Goal: Task Accomplishment & Management: Use online tool/utility

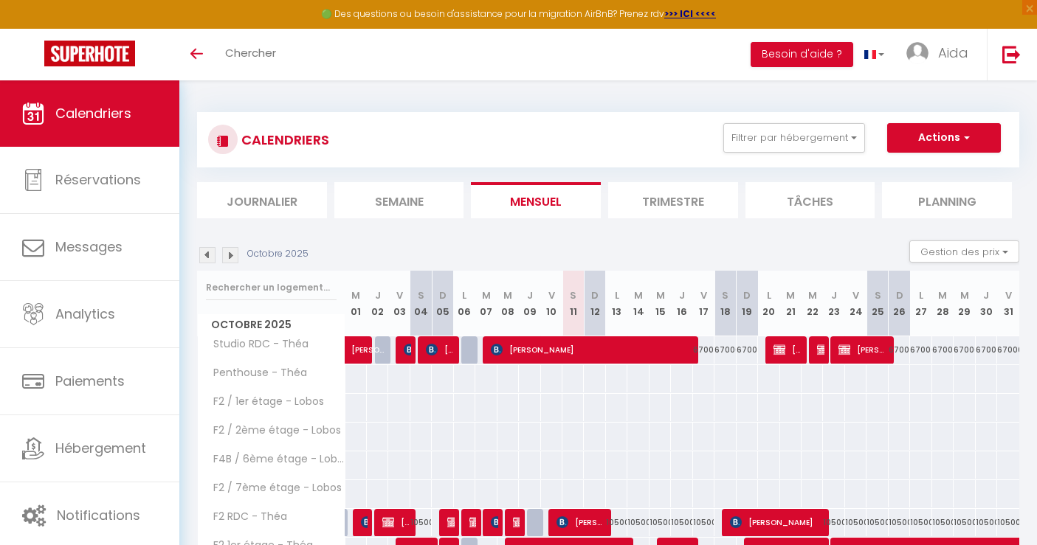
scroll to position [251, 0]
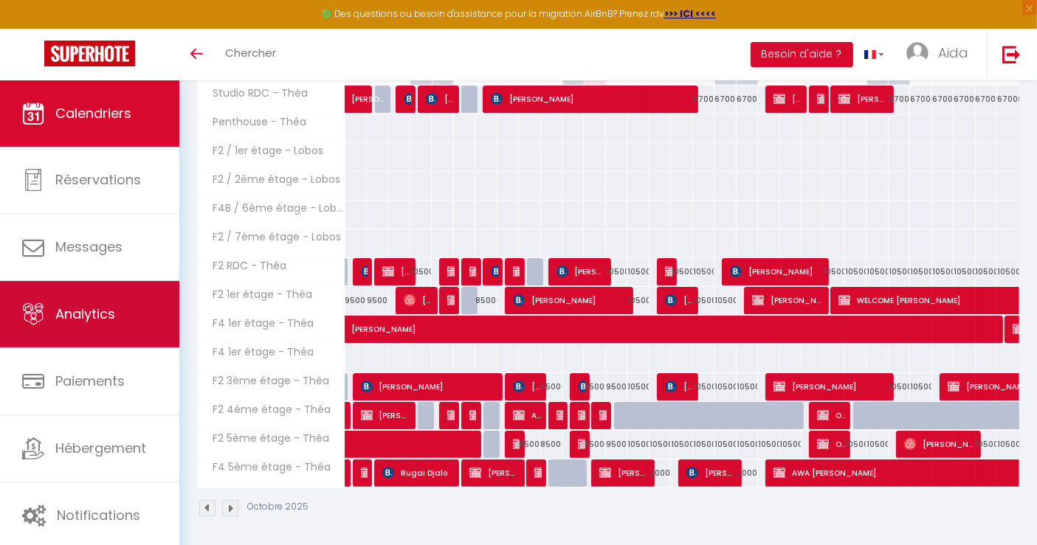
click at [124, 309] on link "Analytics" at bounding box center [89, 314] width 179 height 66
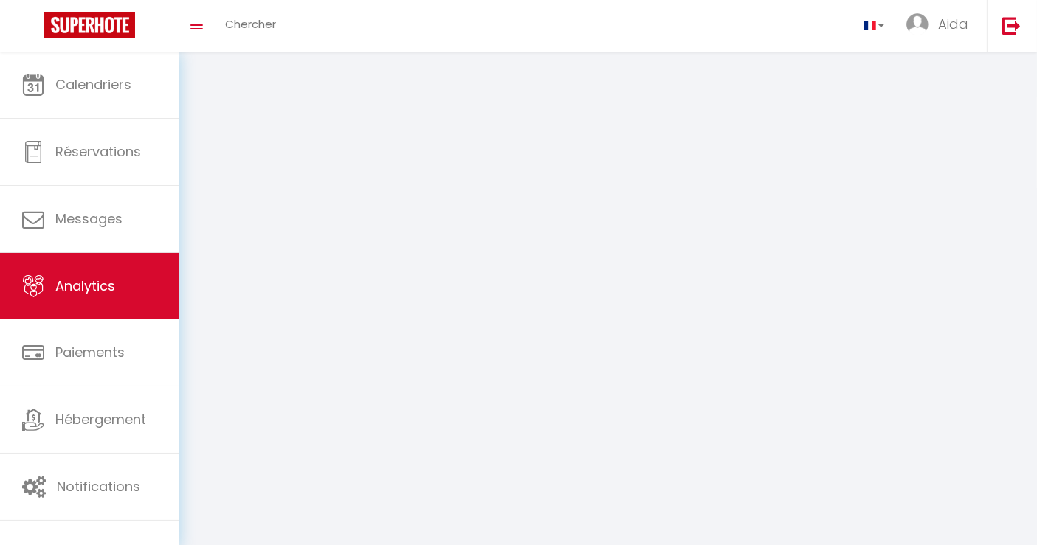
select select "2025"
select select "10"
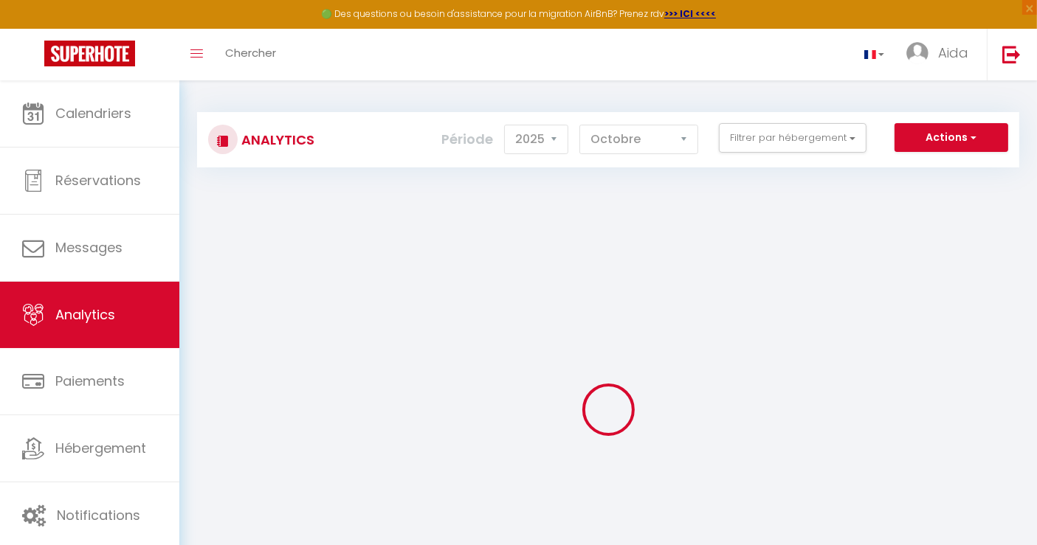
checkbox input "false"
checkbox Théa "false"
checkbox input "false"
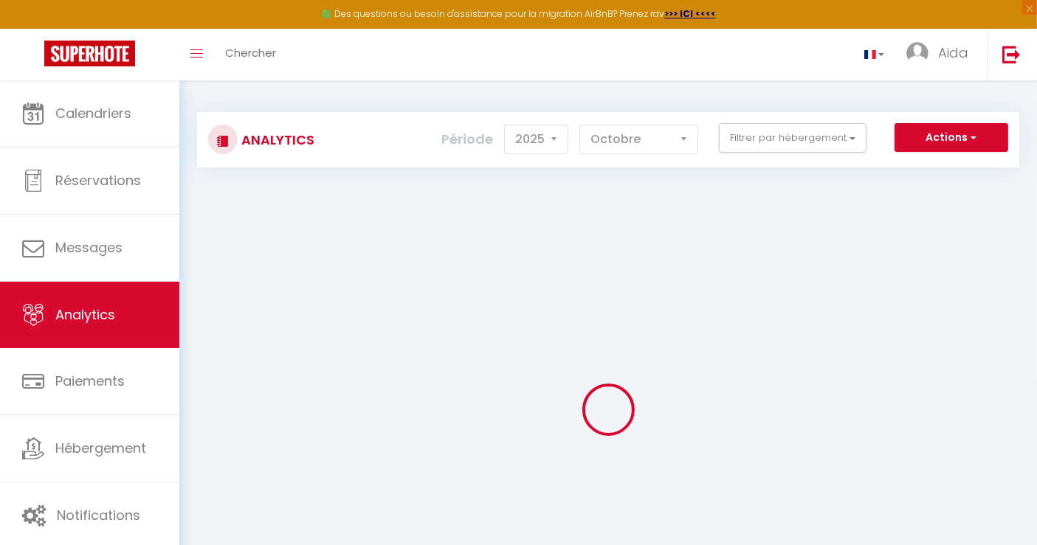
checkbox Théa "false"
checkbox Lobos "false"
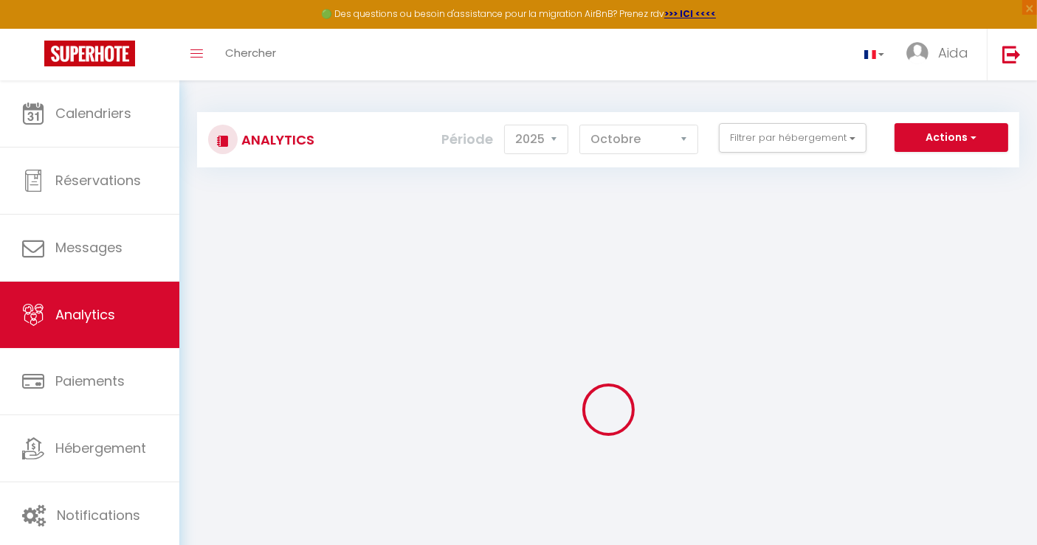
checkbox Théa "false"
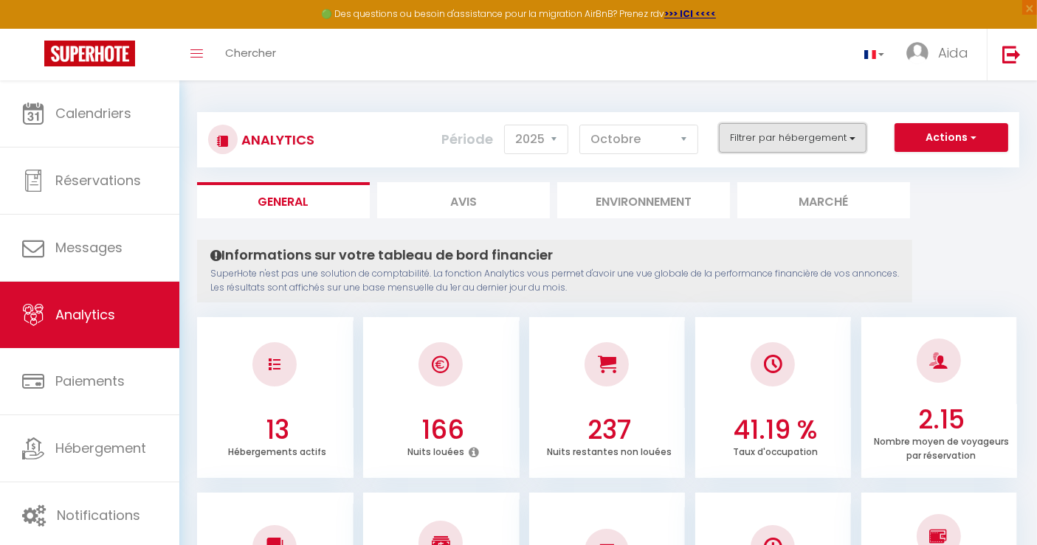
click at [862, 129] on button "Filtrer par hébergement" at bounding box center [793, 138] width 148 height 30
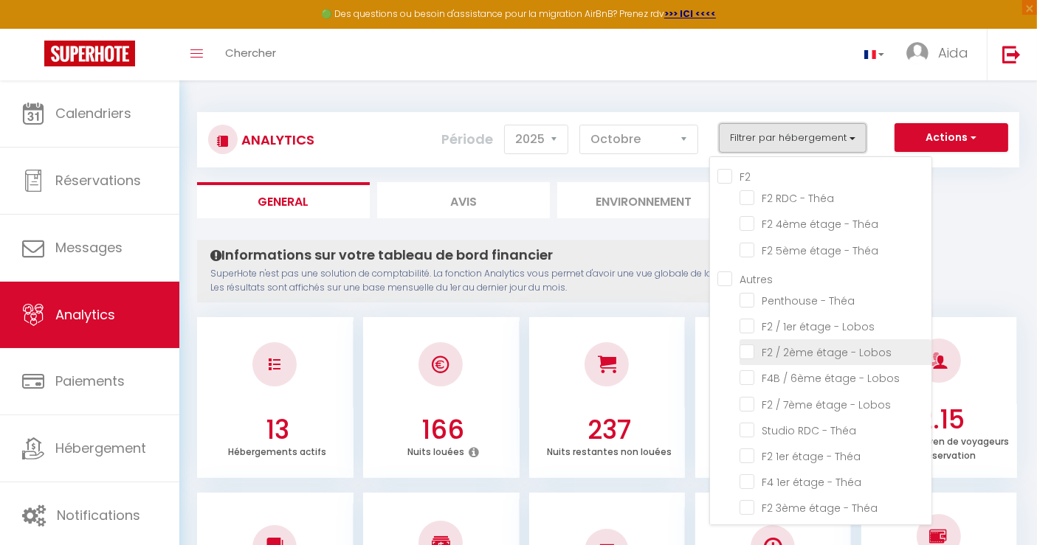
scroll to position [28, 0]
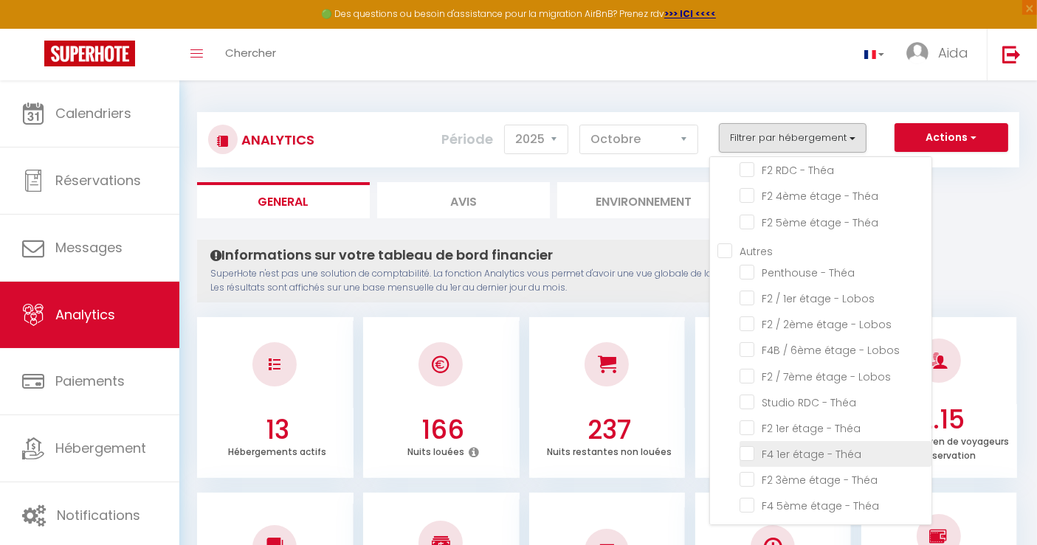
click at [750, 454] on Théa "checkbox" at bounding box center [836, 453] width 192 height 15
checkbox Théa "true"
checkbox Théa "false"
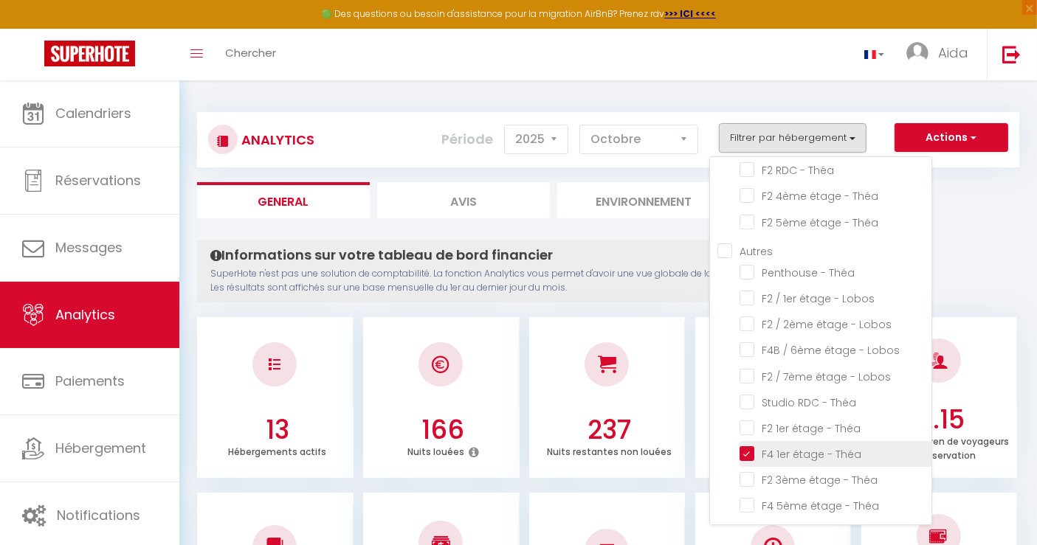
checkbox Théa "false"
checkbox Lobos "false"
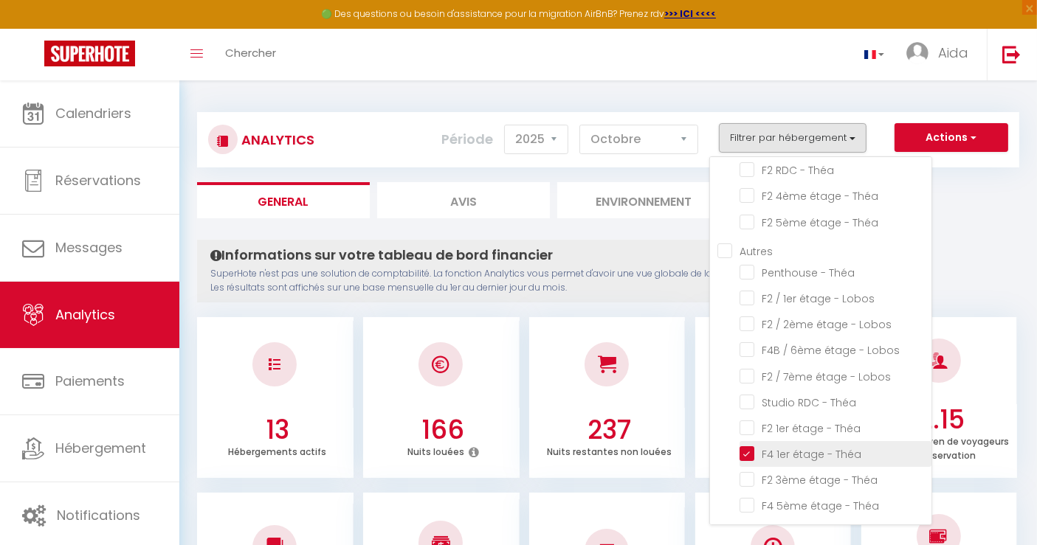
checkbox Théa "false"
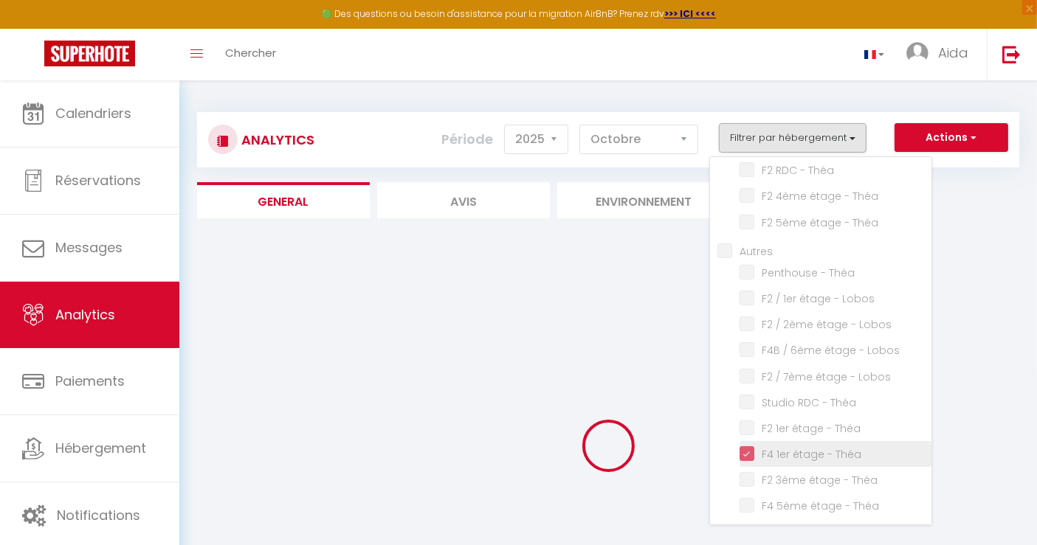
checkbox Théa "false"
checkbox Lobos "false"
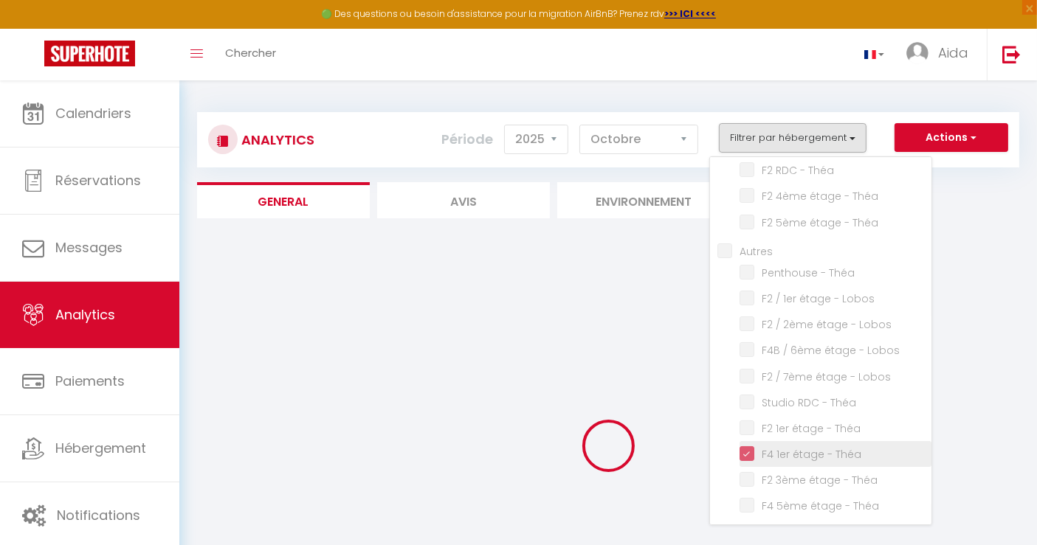
checkbox Lobos "false"
checkbox Théa "false"
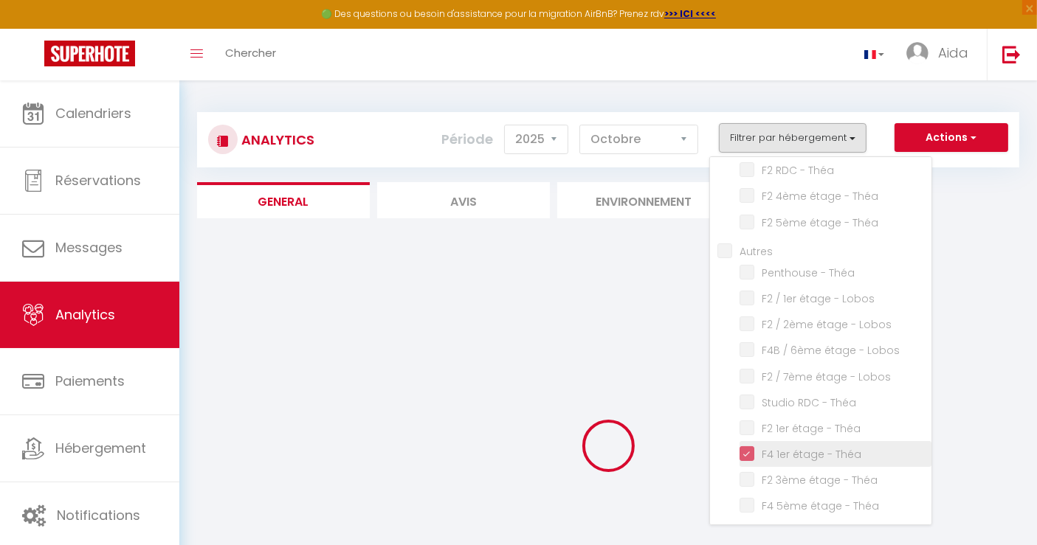
checkbox Théa "false"
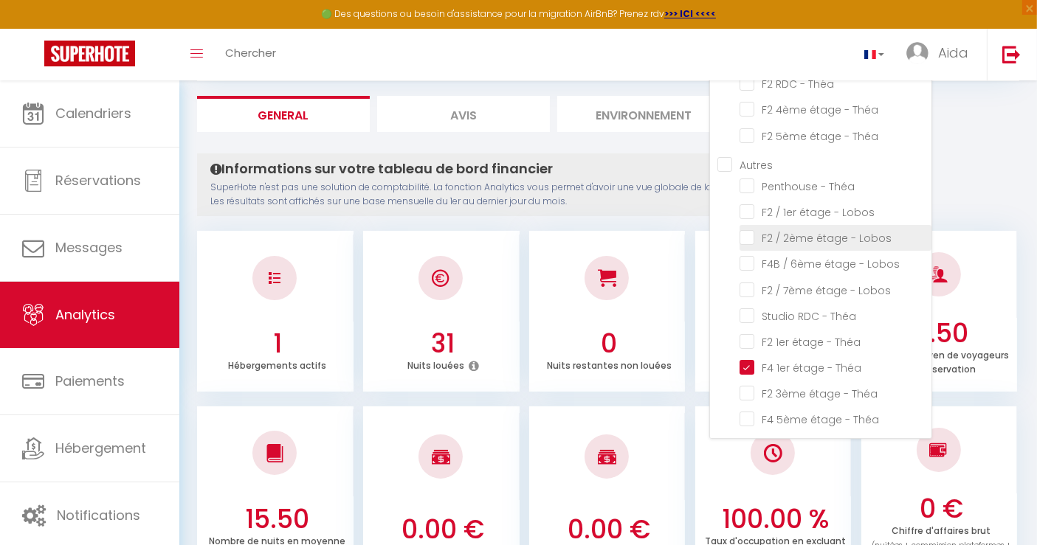
scroll to position [55, 0]
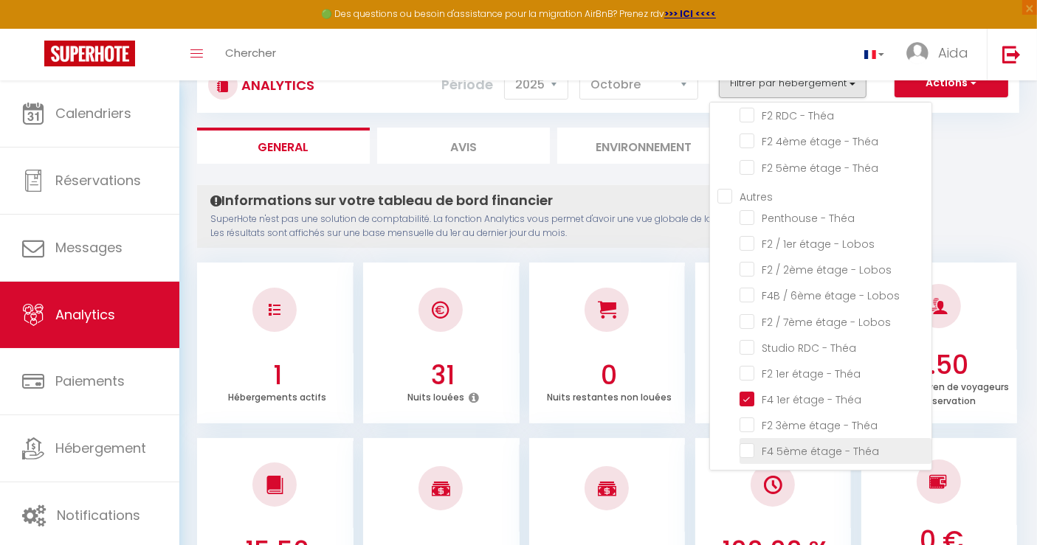
click at [760, 443] on Théa "checkbox" at bounding box center [836, 450] width 192 height 15
checkbox Théa "true"
checkbox Théa "false"
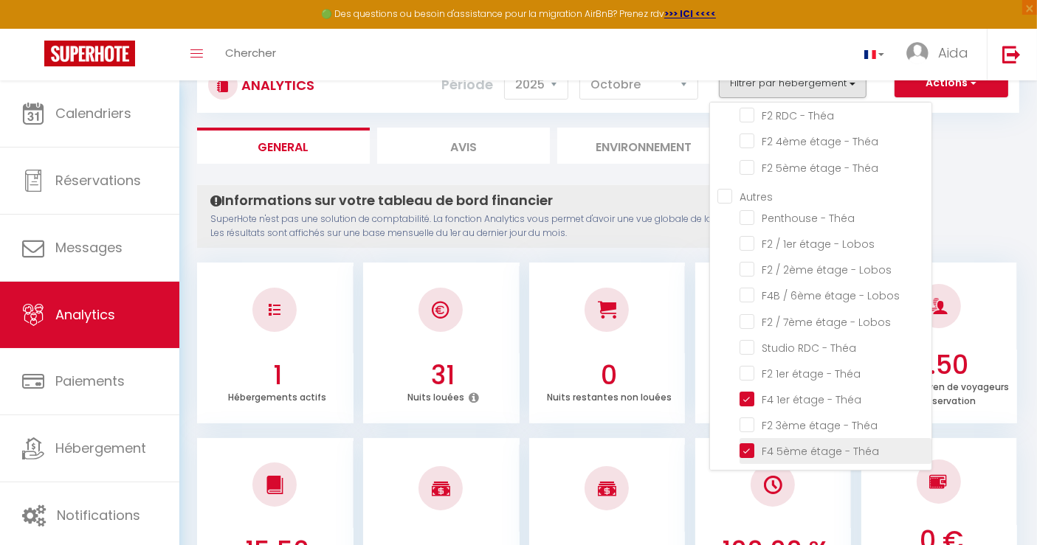
checkbox Théa "false"
checkbox Lobos "false"
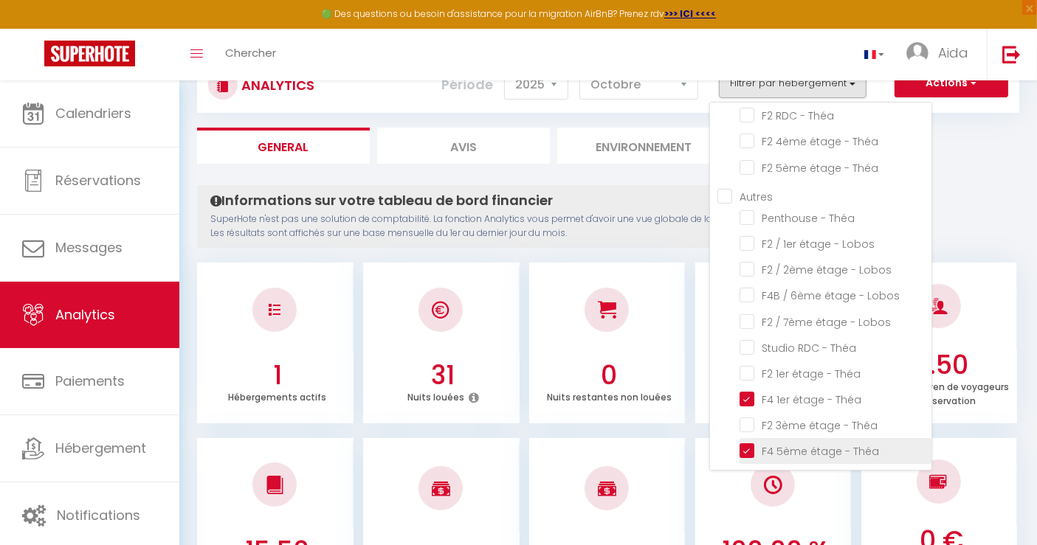
checkbox Théa "false"
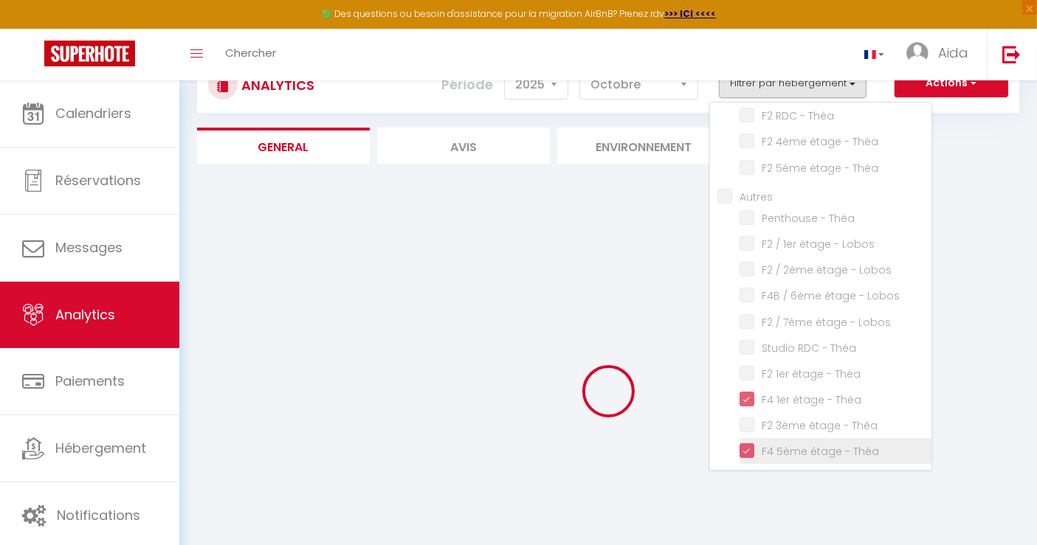
checkbox Théa "false"
checkbox Lobos "false"
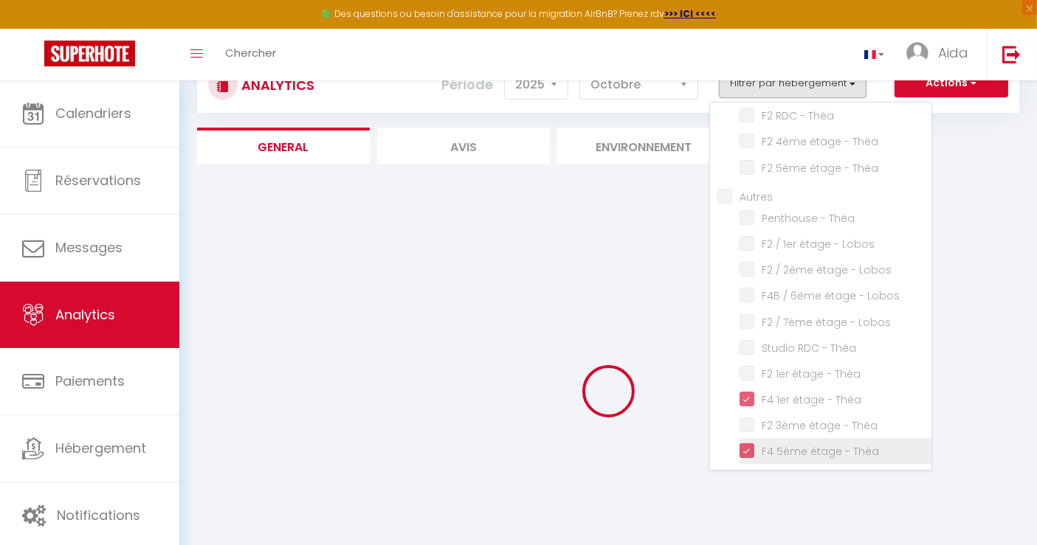
checkbox Lobos "false"
checkbox Théa "false"
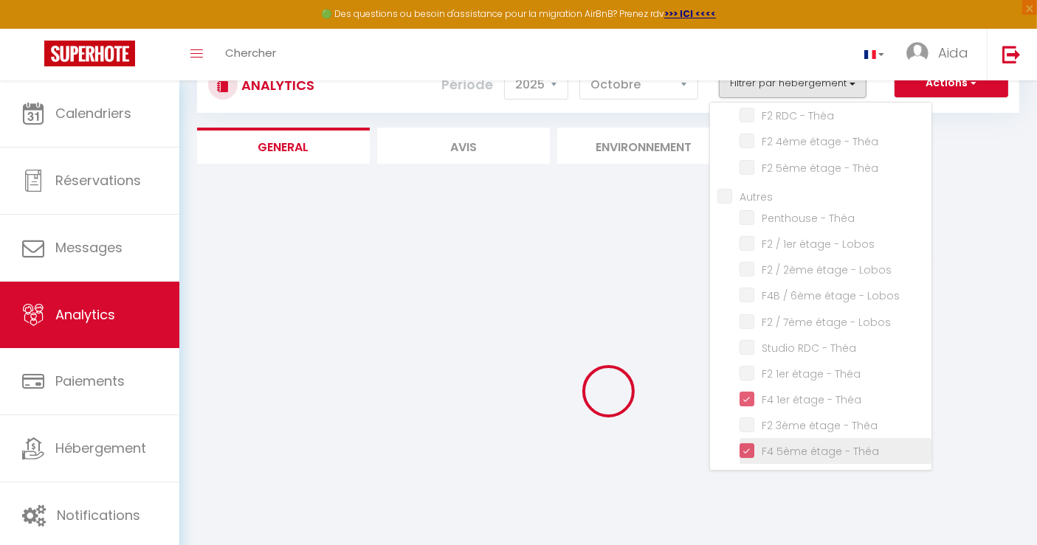
checkbox Théa "false"
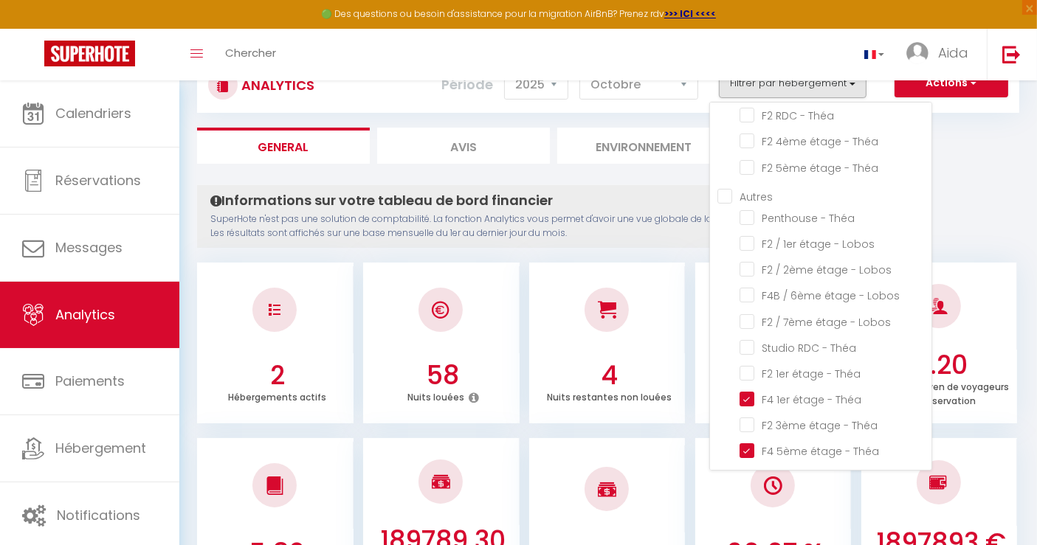
click at [599, 233] on p "SuperHote n'est pas une solution de comptabilité. La fonction Analytics vous pe…" at bounding box center [554, 227] width 689 height 28
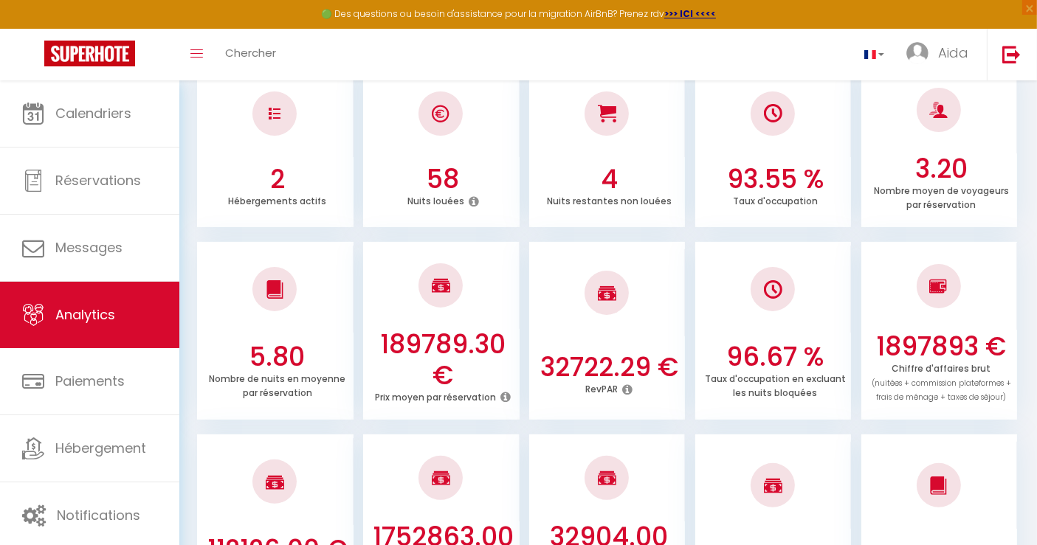
scroll to position [0, 0]
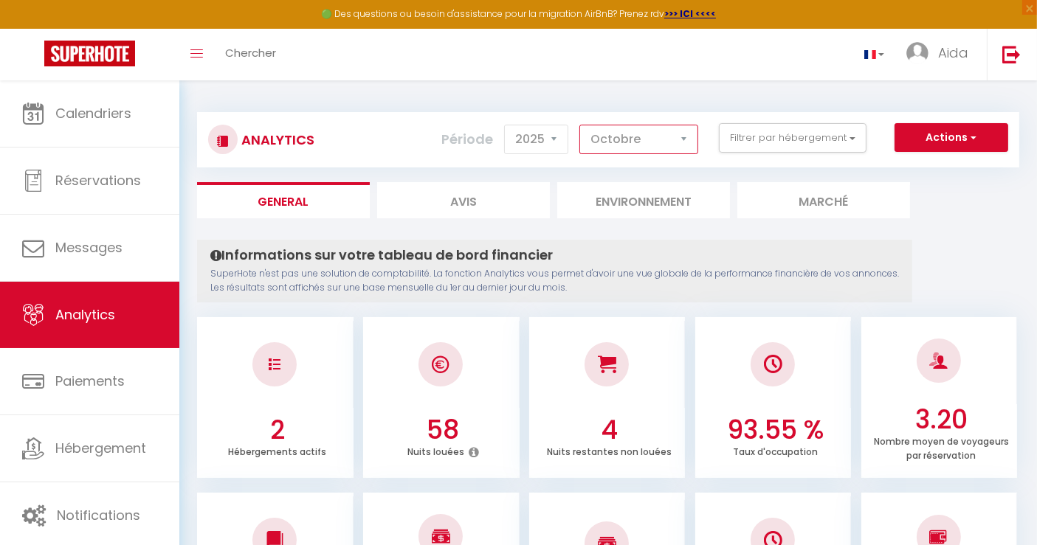
click at [685, 131] on select "[PERSON_NAME] Mars [PERSON_NAME] Juin Juillet Août Septembre Octobre Novembre D…" at bounding box center [638, 140] width 119 height 30
click at [682, 134] on select "[PERSON_NAME] Mars [PERSON_NAME] Juin Juillet Août Septembre Octobre Novembre D…" at bounding box center [638, 140] width 119 height 30
select select "9"
click at [582, 125] on select "[PERSON_NAME] Mars [PERSON_NAME] Juin Juillet Août Septembre Octobre Novembre D…" at bounding box center [638, 140] width 119 height 30
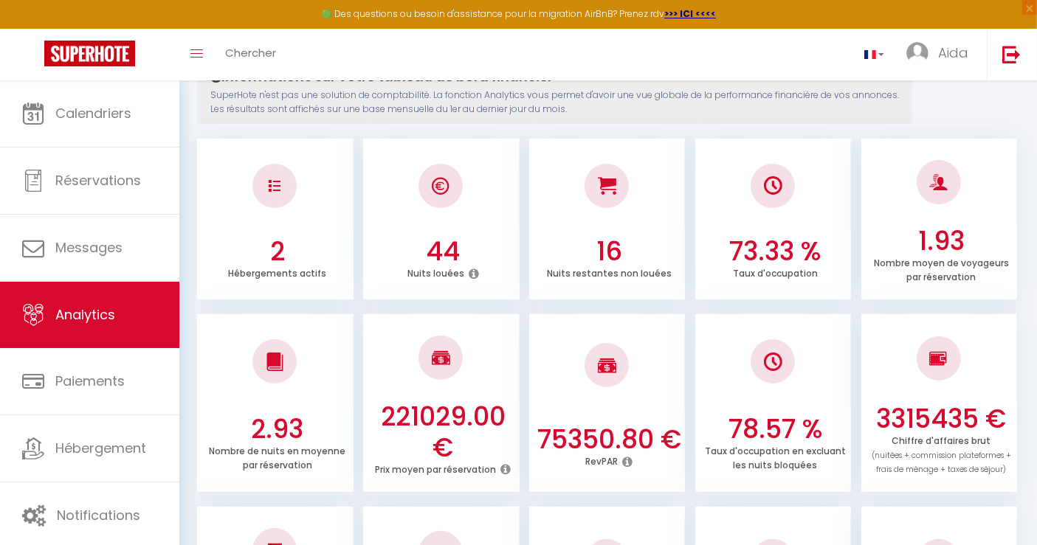
scroll to position [176, 0]
